Goal: Communication & Community: Participate in discussion

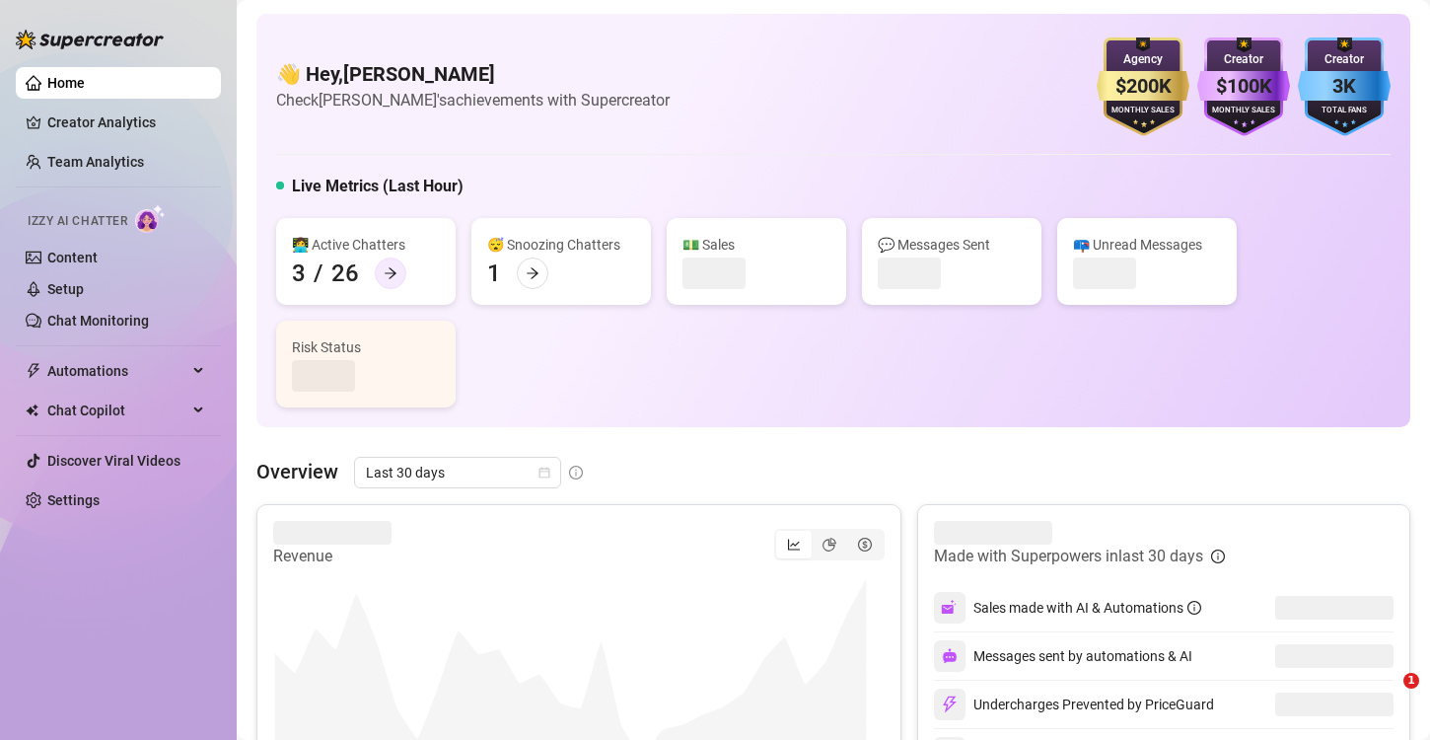
click at [390, 273] on icon "arrow-right" at bounding box center [391, 273] width 14 height 14
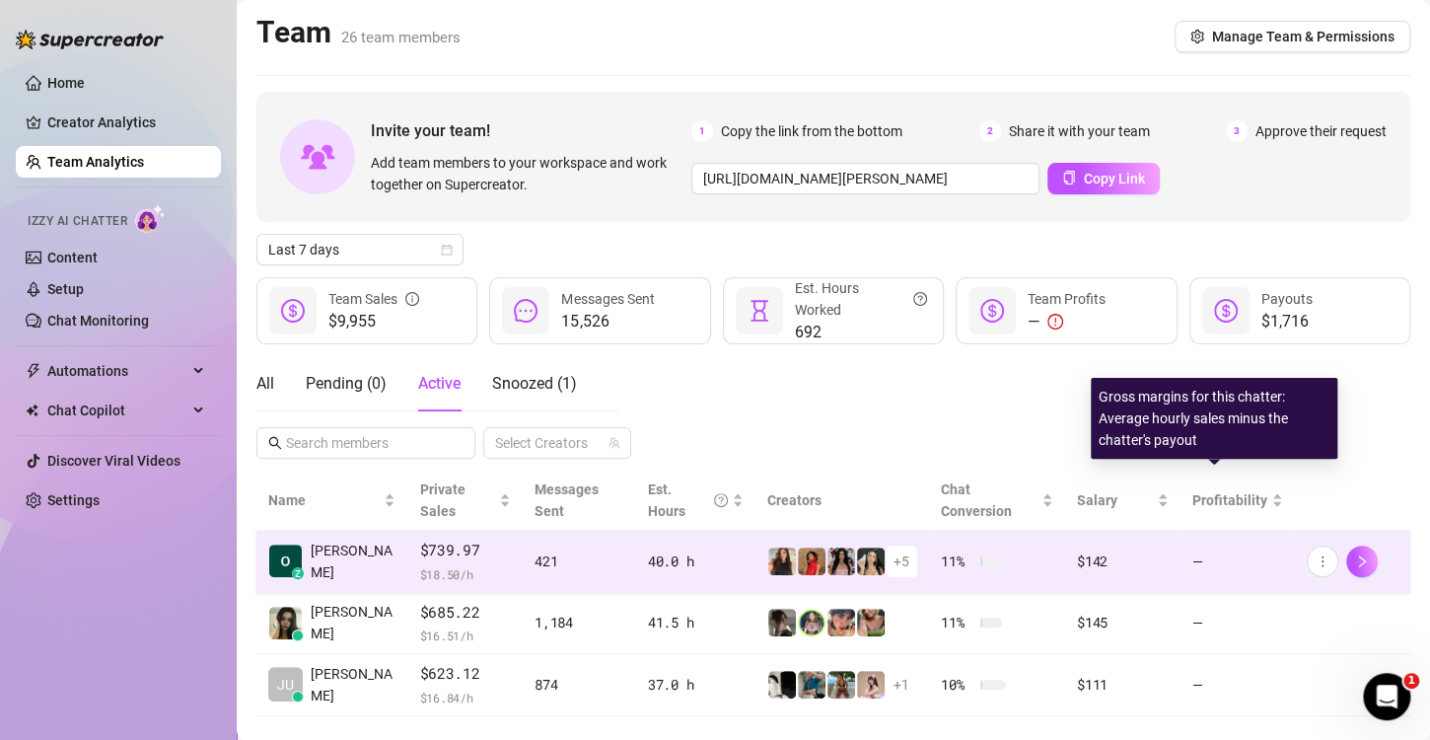
scroll to position [12, 0]
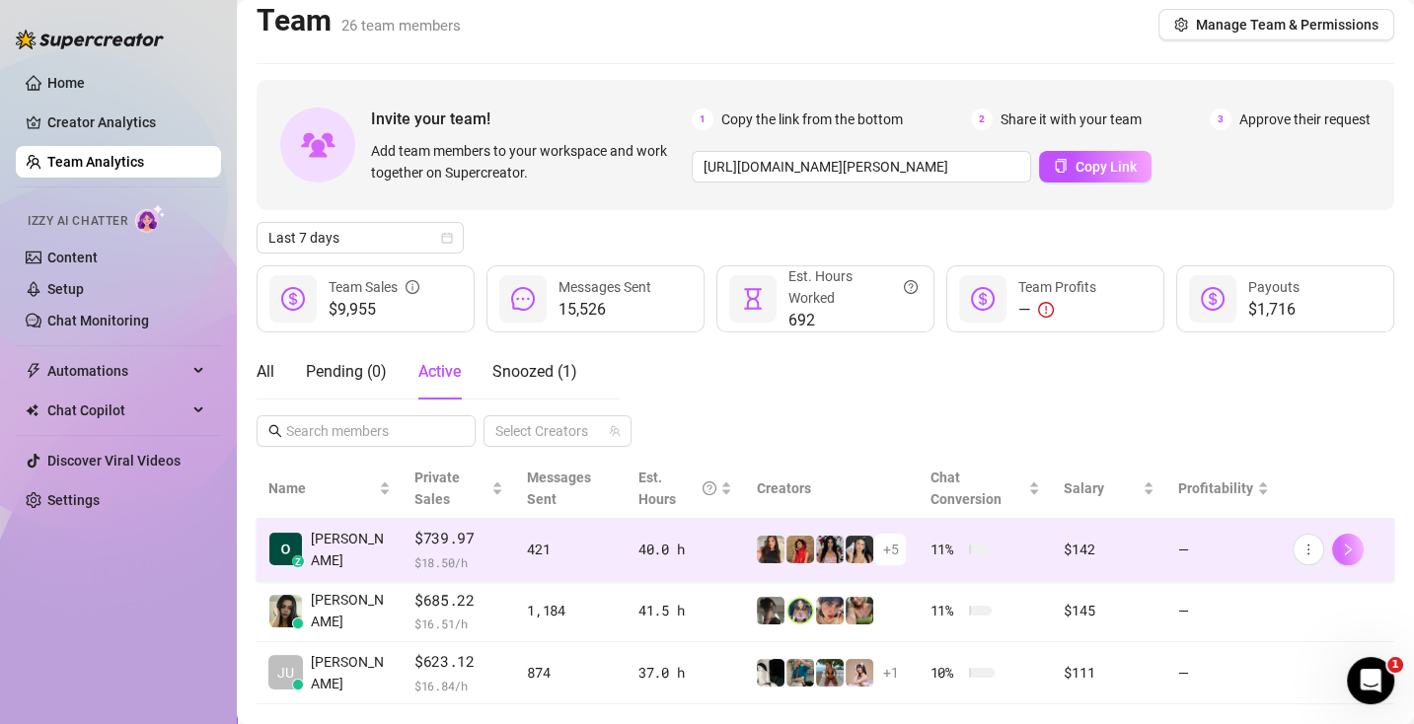
click at [1343, 543] on icon "right" at bounding box center [1348, 550] width 14 height 14
